Goal: Use online tool/utility: Utilize a website feature to perform a specific function

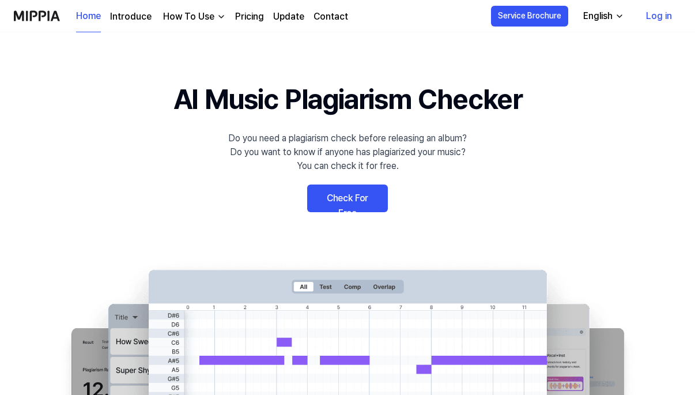
click at [329, 198] on link "Check For Free" at bounding box center [347, 199] width 81 height 28
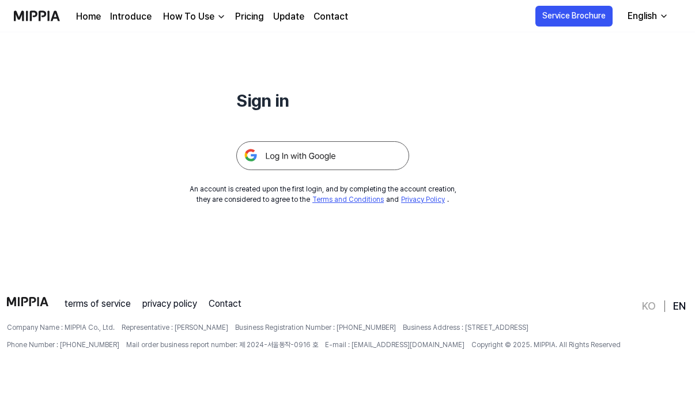
scroll to position [111, 0]
click at [309, 160] on img at bounding box center [322, 155] width 173 height 29
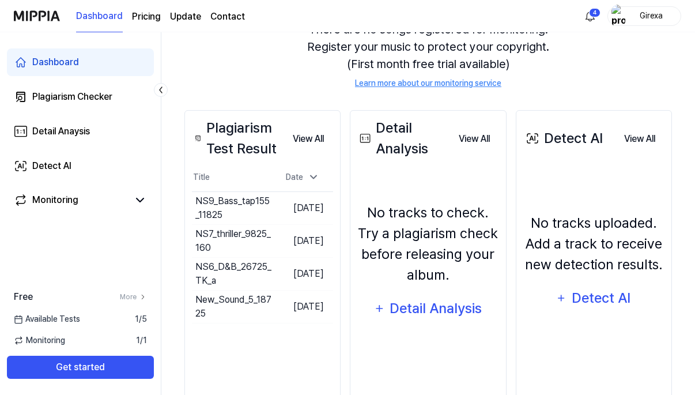
scroll to position [127, 0]
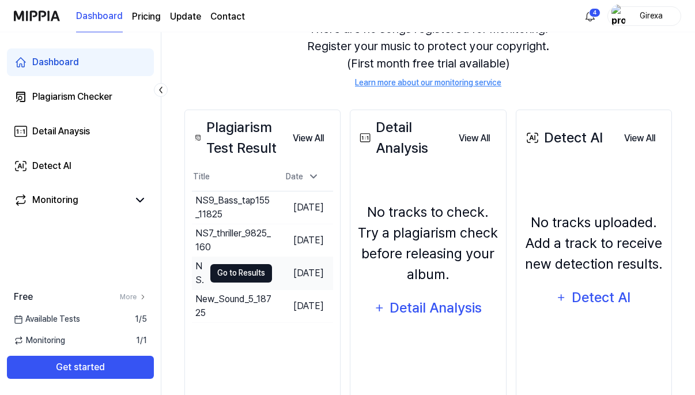
click at [252, 272] on button "Go to Results" at bounding box center [241, 273] width 62 height 18
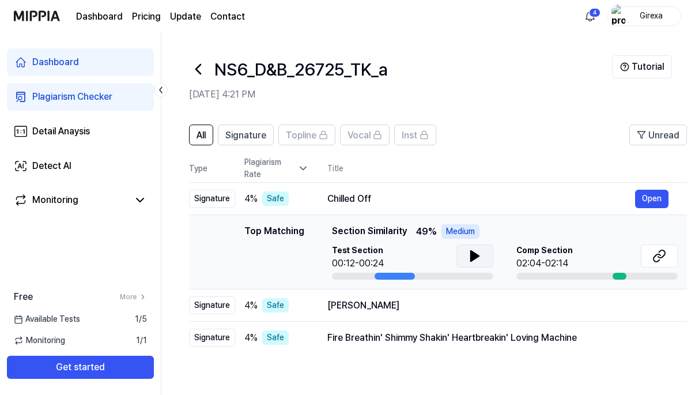
click at [477, 253] on icon at bounding box center [475, 256] width 14 height 14
click at [665, 255] on icon at bounding box center [661, 253] width 7 height 7
click at [308, 309] on div "4 % Safe" at bounding box center [276, 305] width 65 height 14
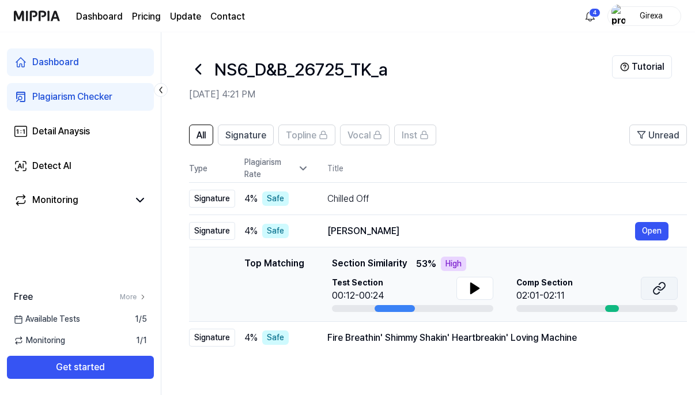
click at [654, 292] on icon at bounding box center [657, 290] width 7 height 7
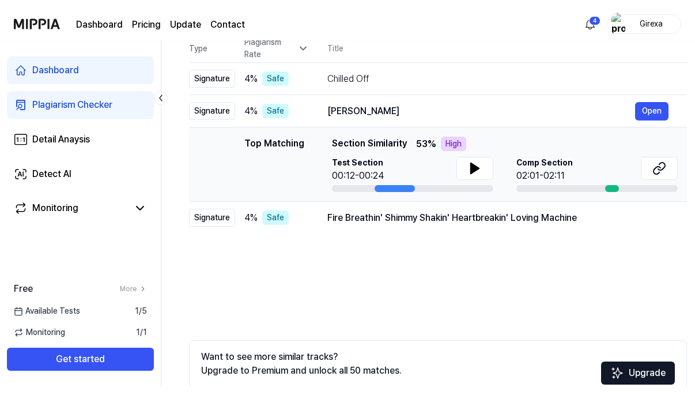
scroll to position [129, 0]
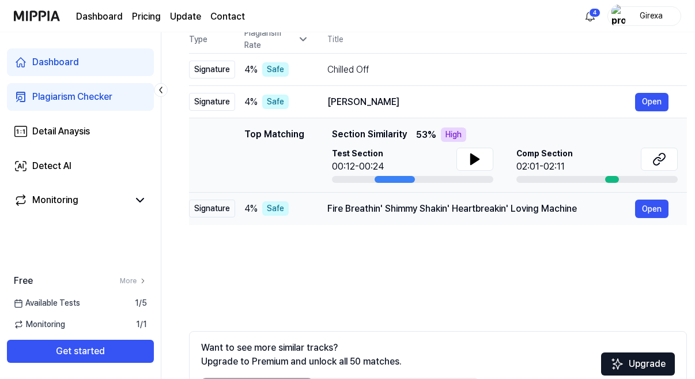
click at [329, 212] on div "Fire Breathin' Shimmy Shakin' Heartbreakin' Loving Machine" at bounding box center [482, 209] width 308 height 14
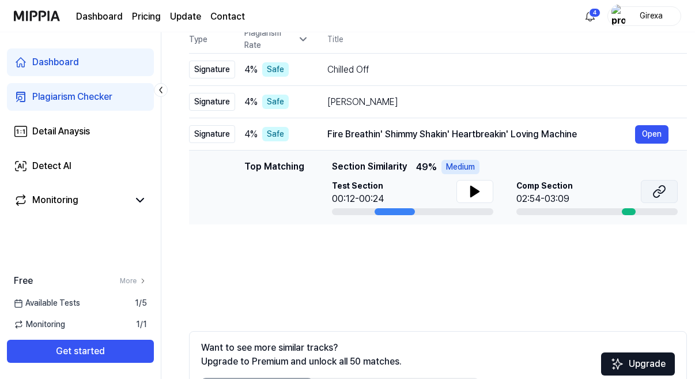
click at [662, 193] on icon at bounding box center [661, 189] width 7 height 7
